Goal: Share content: Share content

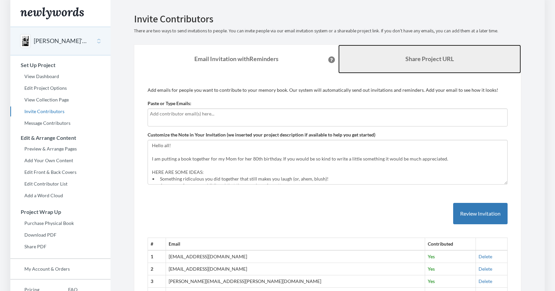
click at [416, 57] on b "Share Project URL" at bounding box center [430, 58] width 48 height 7
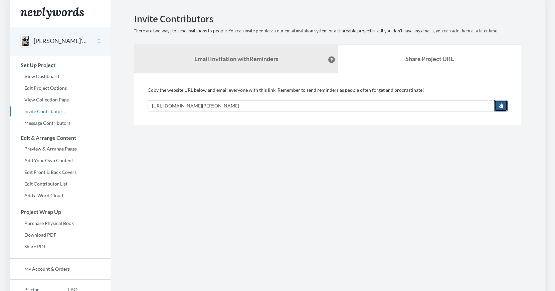
click at [502, 106] on span "button" at bounding box center [501, 105] width 5 height 5
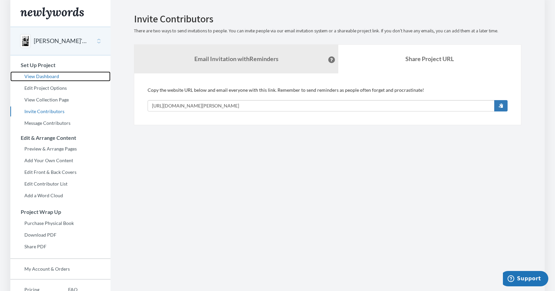
click at [55, 75] on link "View Dashboard" at bounding box center [60, 77] width 100 height 10
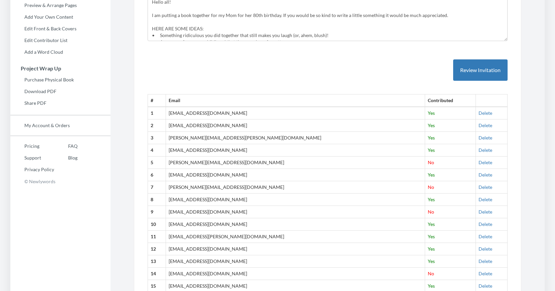
scroll to position [144, 0]
click at [220, 165] on td "[PERSON_NAME][EMAIL_ADDRESS][DOMAIN_NAME]" at bounding box center [295, 162] width 259 height 12
click at [216, 185] on td "[PERSON_NAME][EMAIL_ADDRESS][DOMAIN_NAME]" at bounding box center [295, 187] width 259 height 12
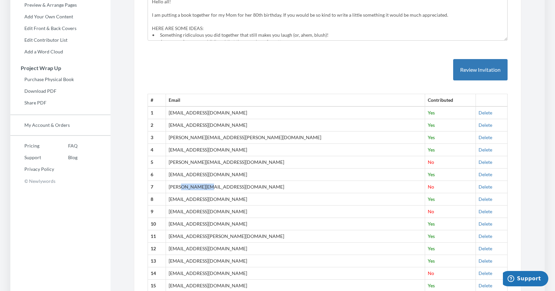
click at [218, 214] on td "[EMAIL_ADDRESS][DOMAIN_NAME]" at bounding box center [295, 212] width 259 height 12
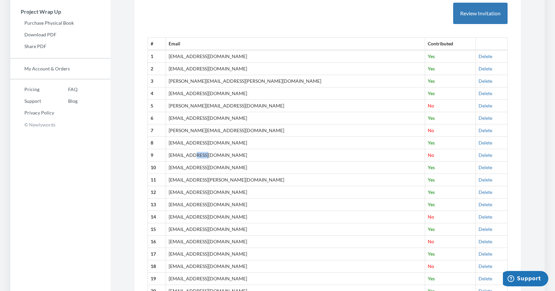
scroll to position [201, 0]
click at [216, 219] on td "[EMAIL_ADDRESS][DOMAIN_NAME]" at bounding box center [295, 217] width 259 height 12
click at [224, 242] on td "[EMAIL_ADDRESS][DOMAIN_NAME]" at bounding box center [295, 242] width 259 height 12
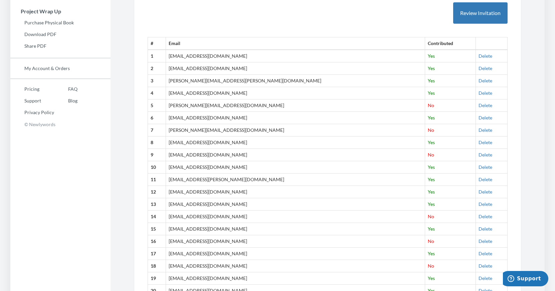
click at [224, 242] on td "[EMAIL_ADDRESS][DOMAIN_NAME]" at bounding box center [295, 242] width 259 height 12
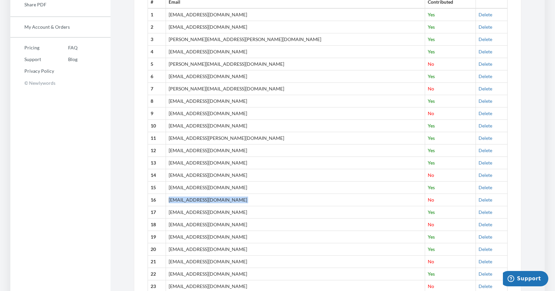
scroll to position [243, 0]
click at [224, 223] on td "[EMAIL_ADDRESS][DOMAIN_NAME]" at bounding box center [295, 224] width 259 height 12
click at [219, 261] on td "[EMAIL_ADDRESS][DOMAIN_NAME]" at bounding box center [295, 261] width 259 height 12
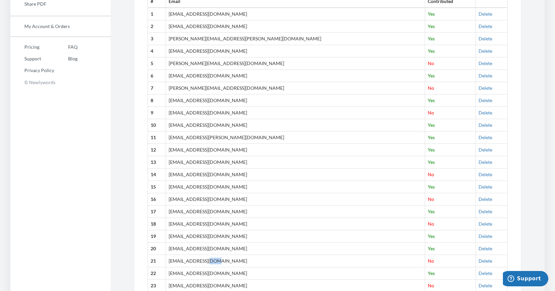
click at [219, 261] on td "[EMAIL_ADDRESS][DOMAIN_NAME]" at bounding box center [295, 261] width 259 height 12
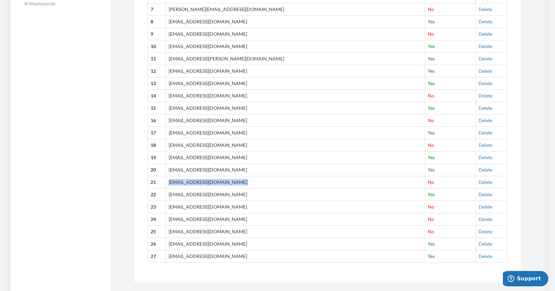
scroll to position [323, 0]
click at [222, 204] on td "[EMAIL_ADDRESS][DOMAIN_NAME]" at bounding box center [295, 206] width 259 height 12
click at [219, 216] on td "[EMAIL_ADDRESS][DOMAIN_NAME]" at bounding box center [295, 218] width 259 height 12
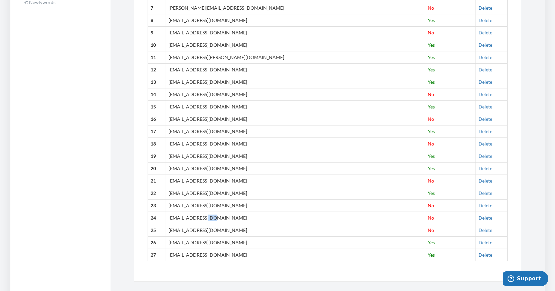
click at [223, 230] on td "[EMAIL_ADDRESS][DOMAIN_NAME]" at bounding box center [295, 231] width 259 height 12
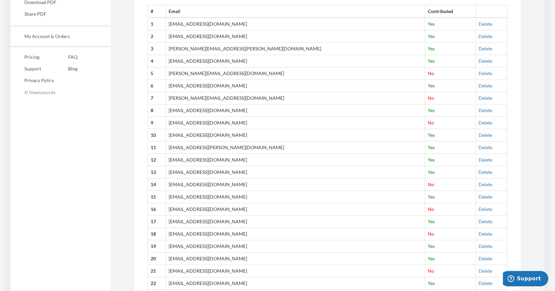
scroll to position [0, 0]
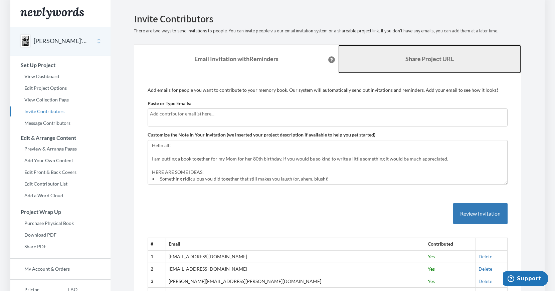
click at [426, 62] on b "Share Project URL" at bounding box center [430, 58] width 48 height 7
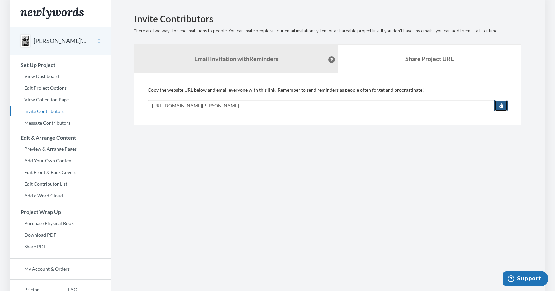
click at [499, 106] on span "button" at bounding box center [501, 105] width 5 height 5
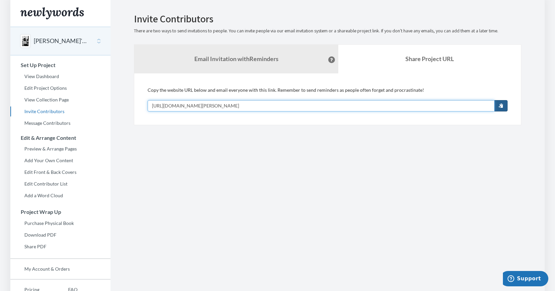
copy td "gmail"
